Goal: Information Seeking & Learning: Learn about a topic

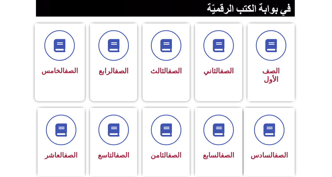
scroll to position [136, 0]
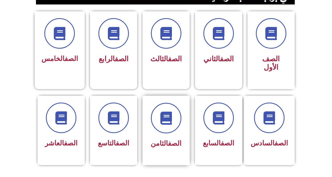
click at [154, 123] on div at bounding box center [166, 118] width 33 height 30
click at [166, 111] on icon at bounding box center [166, 118] width 14 height 14
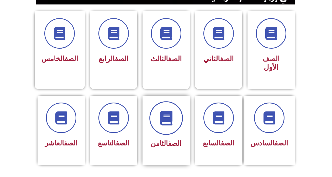
click at [166, 111] on icon at bounding box center [166, 118] width 14 height 14
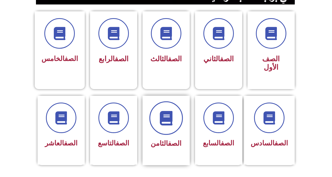
click at [166, 111] on icon at bounding box center [166, 118] width 14 height 14
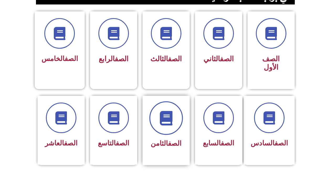
click at [166, 111] on icon at bounding box center [166, 118] width 14 height 14
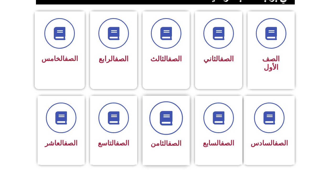
click at [166, 111] on icon at bounding box center [166, 118] width 14 height 14
drag, startPoint x: 166, startPoint y: 105, endPoint x: 167, endPoint y: 122, distance: 17.6
click at [167, 122] on span at bounding box center [167, 118] width 34 height 34
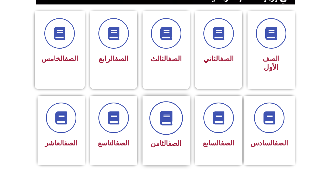
click at [167, 122] on span at bounding box center [167, 118] width 34 height 34
drag, startPoint x: 167, startPoint y: 122, endPoint x: 166, endPoint y: 117, distance: 5.5
click at [166, 117] on span at bounding box center [167, 118] width 34 height 34
click at [171, 114] on icon at bounding box center [166, 118] width 14 height 14
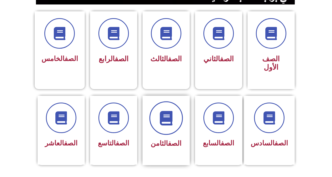
click at [171, 114] on icon at bounding box center [166, 118] width 14 height 14
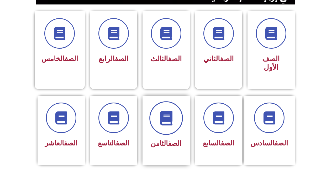
click at [171, 114] on icon at bounding box center [166, 118] width 14 height 14
click at [161, 111] on icon at bounding box center [166, 118] width 14 height 14
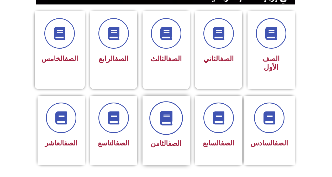
click at [161, 111] on icon at bounding box center [166, 118] width 14 height 14
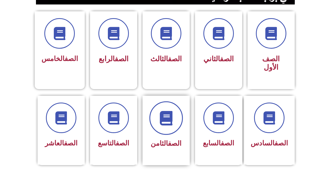
click at [161, 111] on icon at bounding box center [166, 118] width 14 height 14
click at [164, 147] on div "الصف الثامن" at bounding box center [166, 130] width 47 height 69
drag, startPoint x: 164, startPoint y: 147, endPoint x: 163, endPoint y: 111, distance: 36.3
click at [163, 111] on div "الصف الثامن" at bounding box center [166, 130] width 47 height 69
click at [163, 111] on icon at bounding box center [166, 118] width 14 height 14
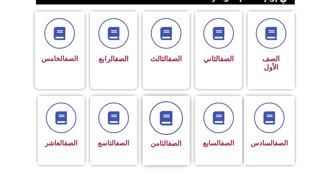
click at [163, 111] on icon at bounding box center [166, 118] width 14 height 14
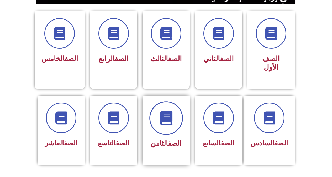
click at [163, 111] on icon at bounding box center [166, 118] width 14 height 14
drag, startPoint x: 163, startPoint y: 111, endPoint x: 180, endPoint y: 117, distance: 18.5
click at [180, 117] on span at bounding box center [167, 118] width 34 height 34
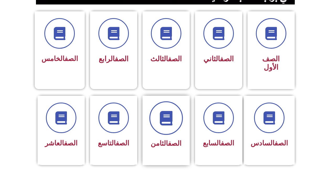
drag, startPoint x: 180, startPoint y: 117, endPoint x: 170, endPoint y: 114, distance: 11.0
click at [170, 114] on span at bounding box center [167, 118] width 34 height 34
click at [168, 111] on icon at bounding box center [166, 118] width 14 height 14
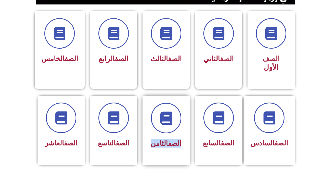
drag, startPoint x: 168, startPoint y: 109, endPoint x: 163, endPoint y: 133, distance: 24.4
click at [163, 133] on div "الصف الثامن" at bounding box center [166, 126] width 33 height 47
click at [163, 139] on span "الصف الثامن" at bounding box center [166, 143] width 31 height 8
click at [168, 139] on link "الصف" at bounding box center [174, 143] width 13 height 8
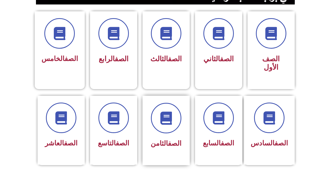
click at [168, 139] on link "الصف" at bounding box center [174, 143] width 13 height 8
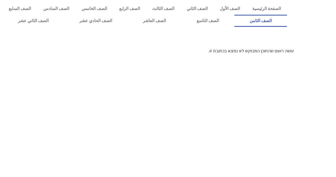
click at [235, 15] on link "الصف الثامن" at bounding box center [261, 21] width 53 height 12
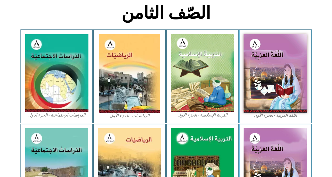
scroll to position [143, 0]
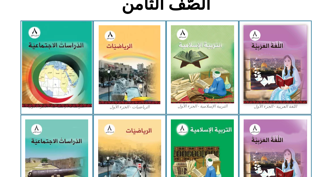
click at [65, 52] on img at bounding box center [57, 64] width 70 height 86
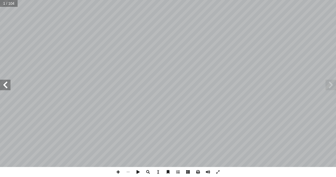
click at [7, 85] on span at bounding box center [5, 85] width 11 height 11
click at [119, 171] on span at bounding box center [118, 172] width 10 height 10
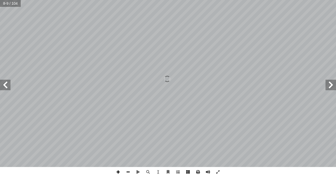
click at [119, 171] on span at bounding box center [118, 172] width 10 height 10
click at [127, 170] on span at bounding box center [128, 172] width 10 height 10
click at [120, 170] on span at bounding box center [118, 172] width 10 height 10
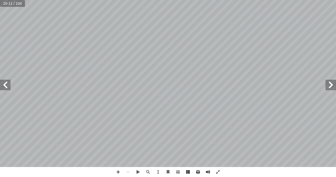
click at [334, 85] on span at bounding box center [331, 85] width 11 height 11
click at [117, 173] on span at bounding box center [118, 172] width 10 height 10
click at [117, 172] on span at bounding box center [118, 172] width 10 height 10
